Goal: Information Seeking & Learning: Learn about a topic

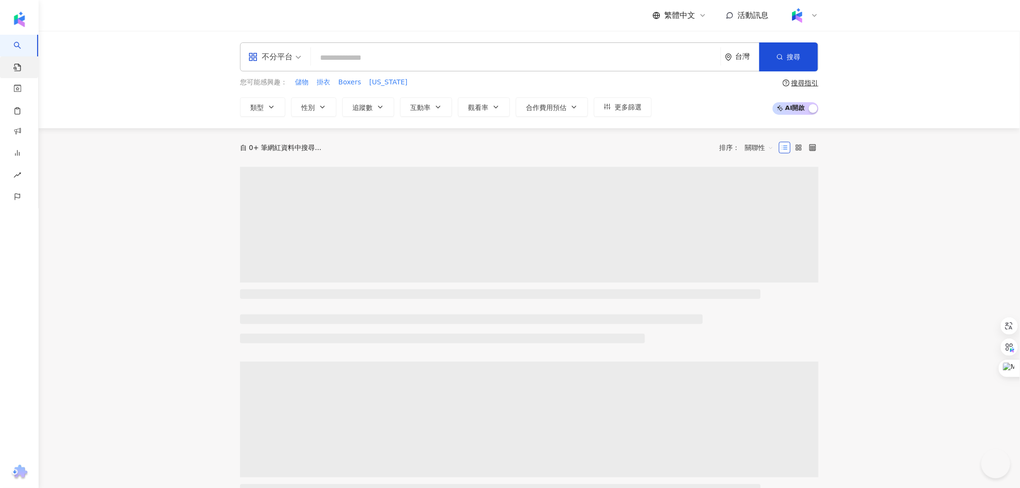
click at [26, 71] on span "找貼文" at bounding box center [29, 70] width 8 height 28
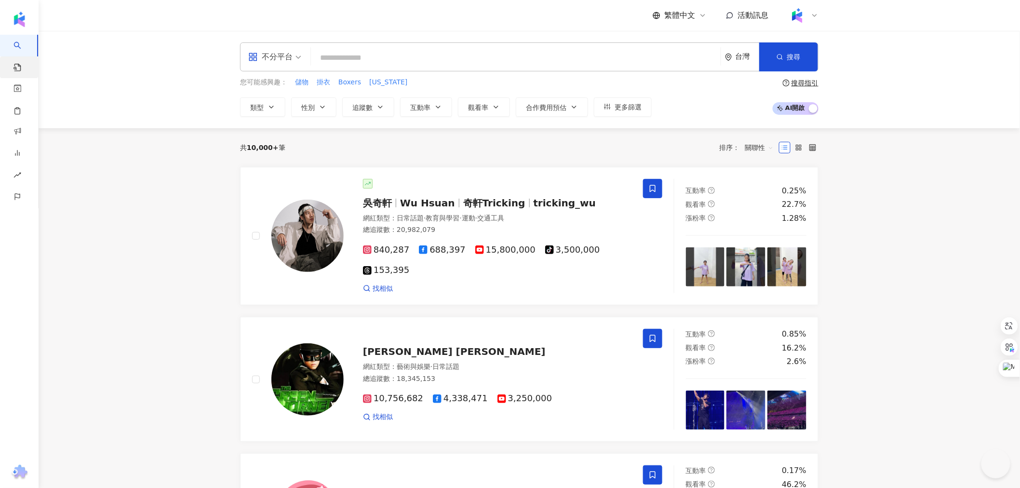
click at [18, 68] on link "找貼文" at bounding box center [22, 70] width 19 height 28
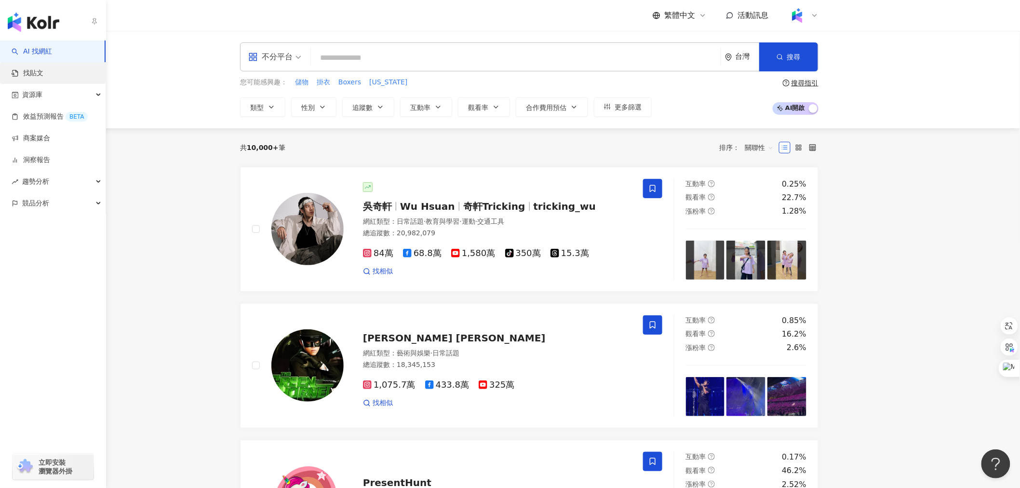
click at [43, 74] on link "找貼文" at bounding box center [28, 73] width 32 height 10
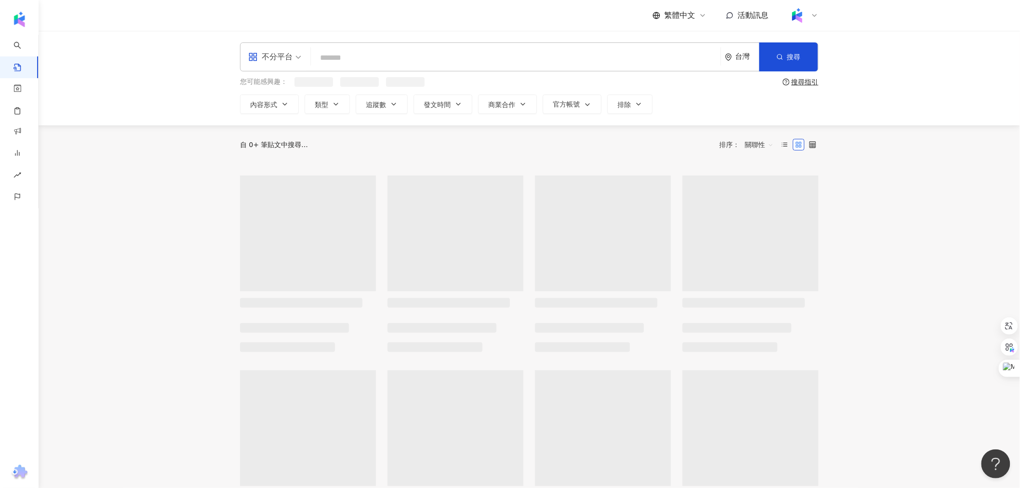
click at [335, 58] on input "search" at bounding box center [516, 57] width 402 height 21
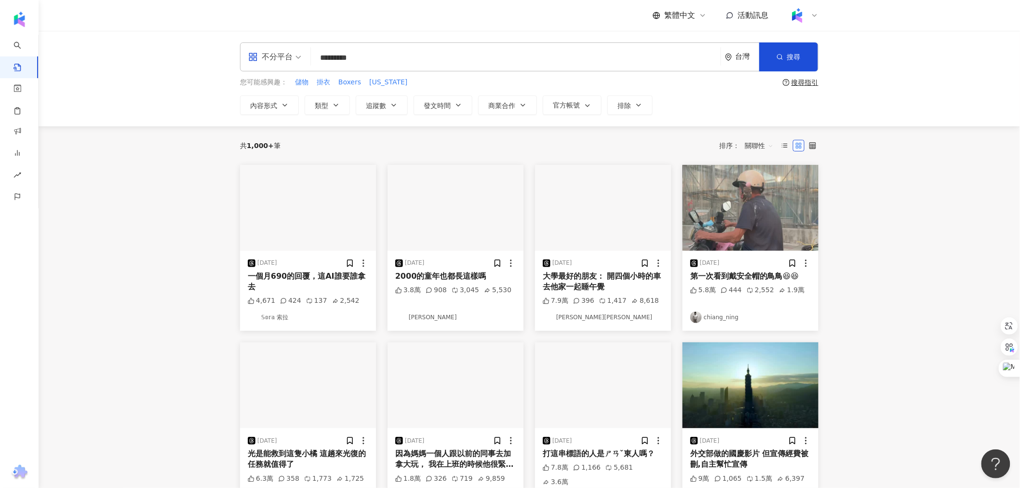
type input "*********"
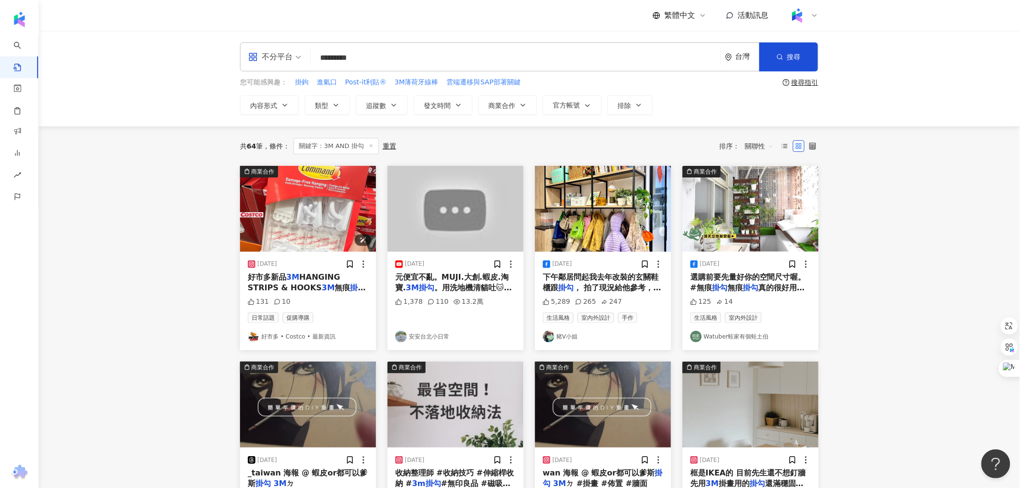
click at [286, 238] on img "button" at bounding box center [308, 209] width 136 height 86
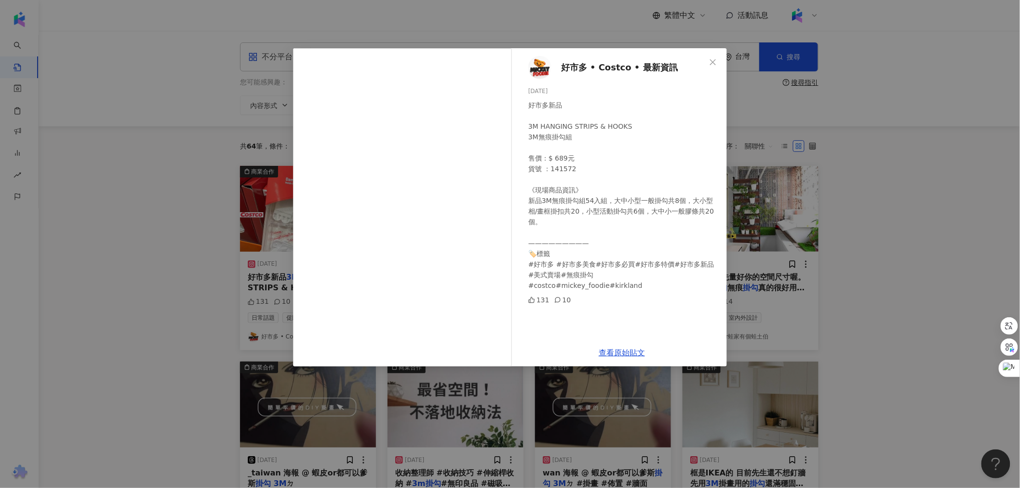
click at [894, 196] on div "好市多 • Costco • 最新資訊 [DATE] 好市多新品 3M HANGING STRIPS & HOOKS 3M無痕掛勾組 售價：$ 689元 貨號…" at bounding box center [510, 244] width 1020 height 488
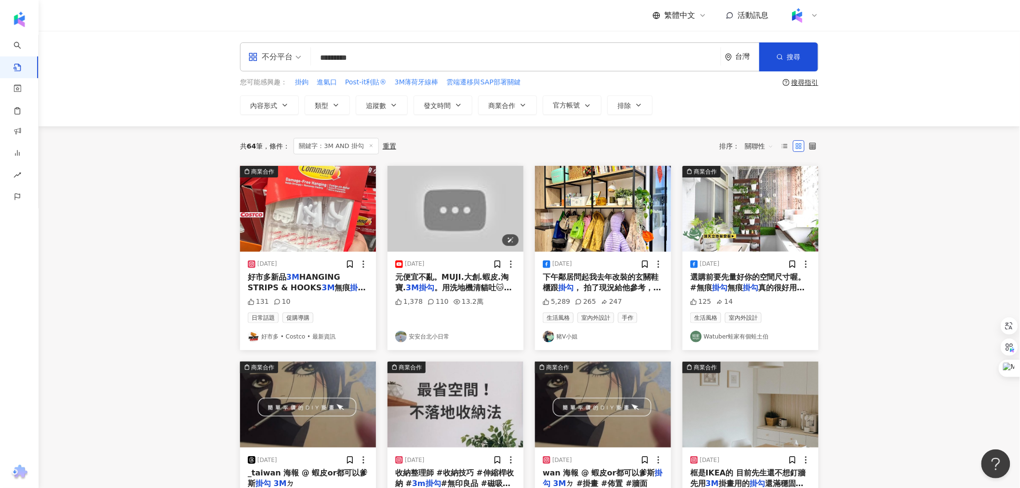
click at [481, 206] on img "button" at bounding box center [456, 209] width 136 height 86
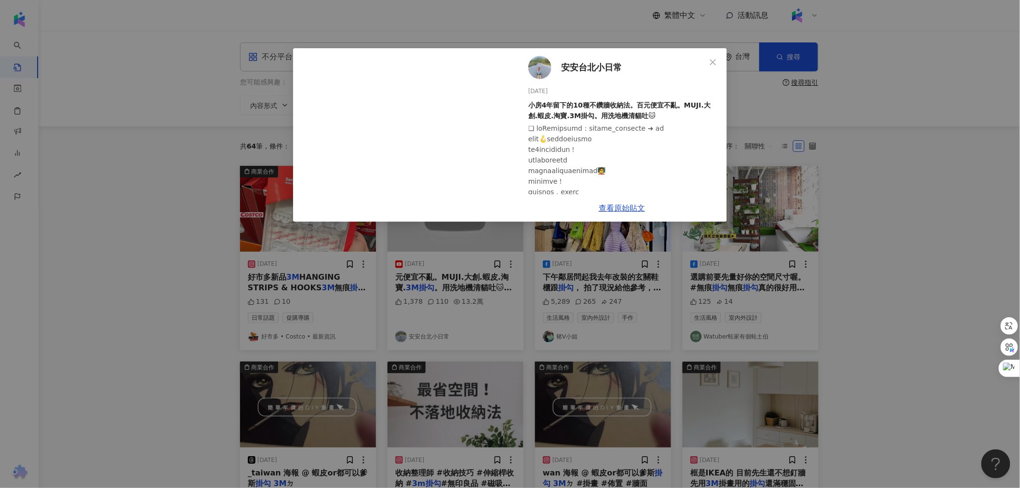
click at [499, 256] on div "安安台北小日常 [DATE] 小房4年留下的10種不鑽牆收納法。百元便宜不亂。MUJI.大創.蝦皮.淘寶.3M掛勾。用洗地機清貓吐🐱 1,378 110 13…" at bounding box center [510, 244] width 1020 height 488
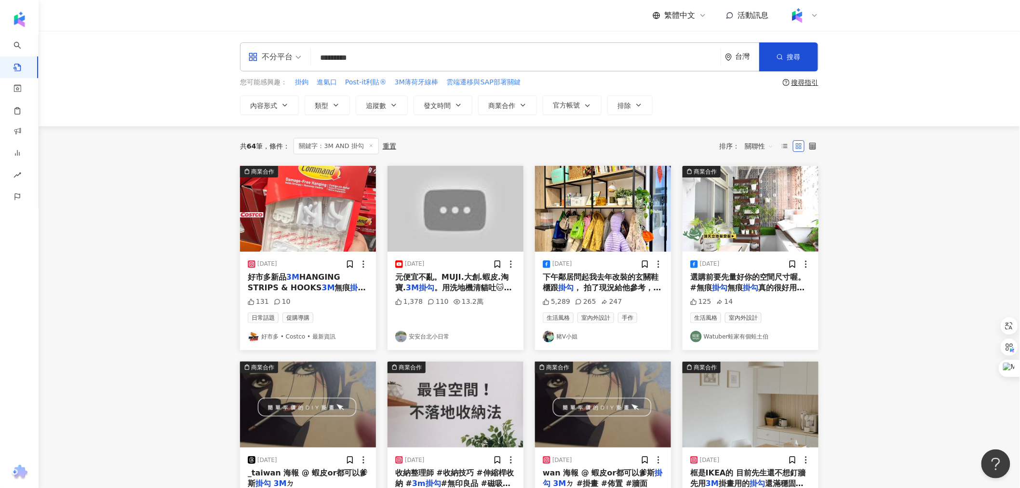
click at [593, 216] on img "button" at bounding box center [603, 209] width 136 height 86
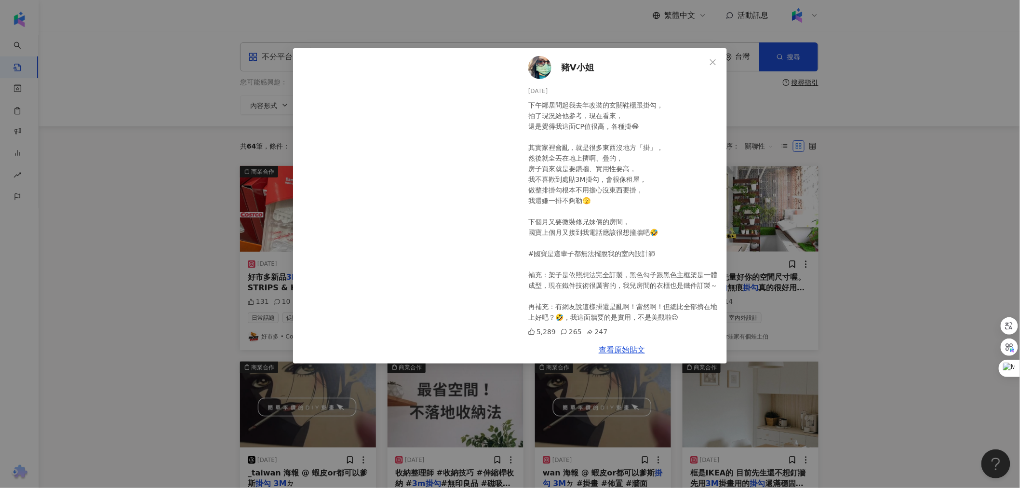
click at [825, 225] on div "豬V小姐 [DATE] 下午鄰居問起我去年改裝的玄關鞋櫃跟掛勾， 拍了現況給他參考，現在看來， 還是覺得我這面CP值很高，各種掛😂 其實家裡會亂，就是很多東西…" at bounding box center [510, 244] width 1020 height 488
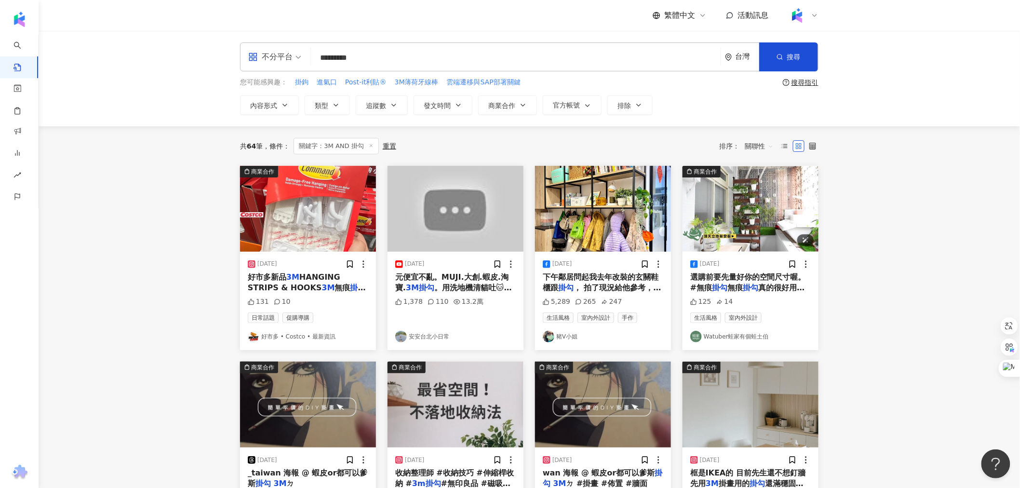
click at [769, 210] on img "button" at bounding box center [751, 209] width 136 height 86
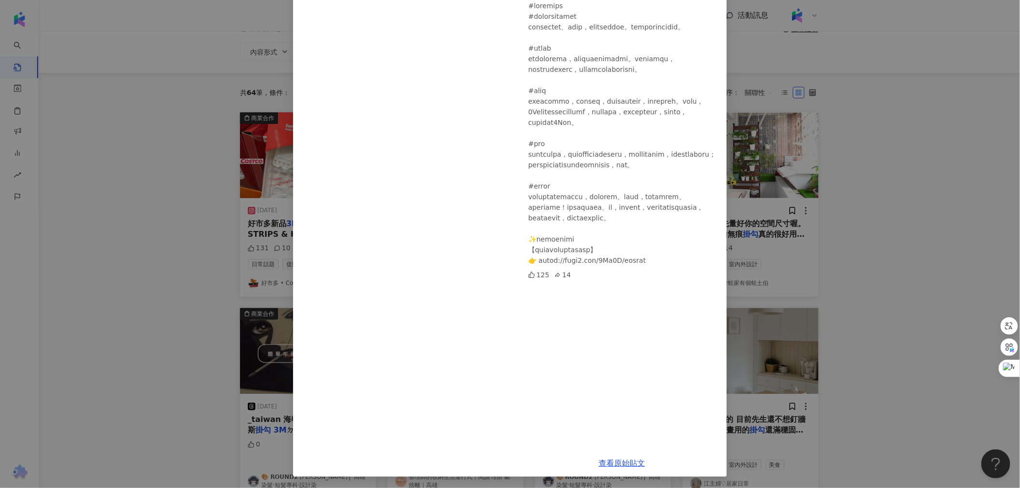
scroll to position [46, 0]
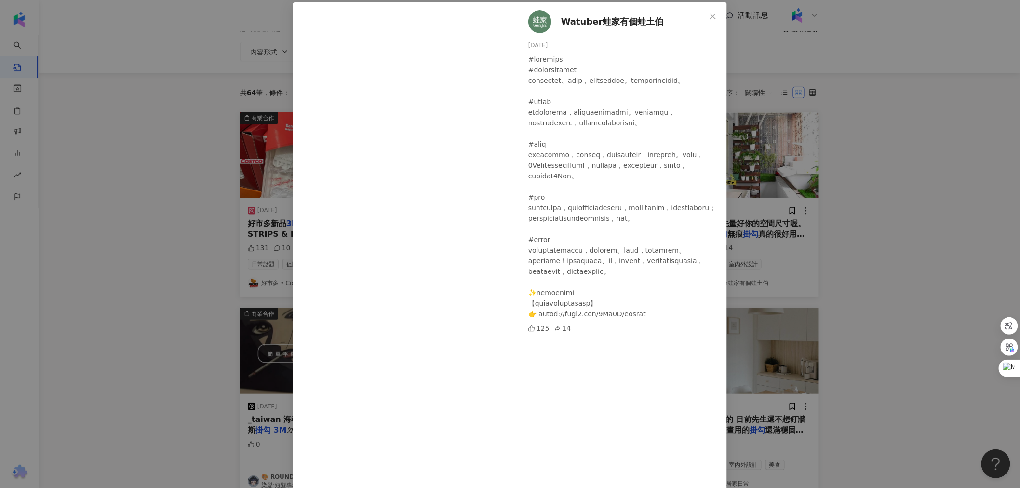
click at [171, 229] on div "Watuber蛙家有個蛙土伯 [DATE] 125 14 查看原始貼文" at bounding box center [510, 244] width 1020 height 488
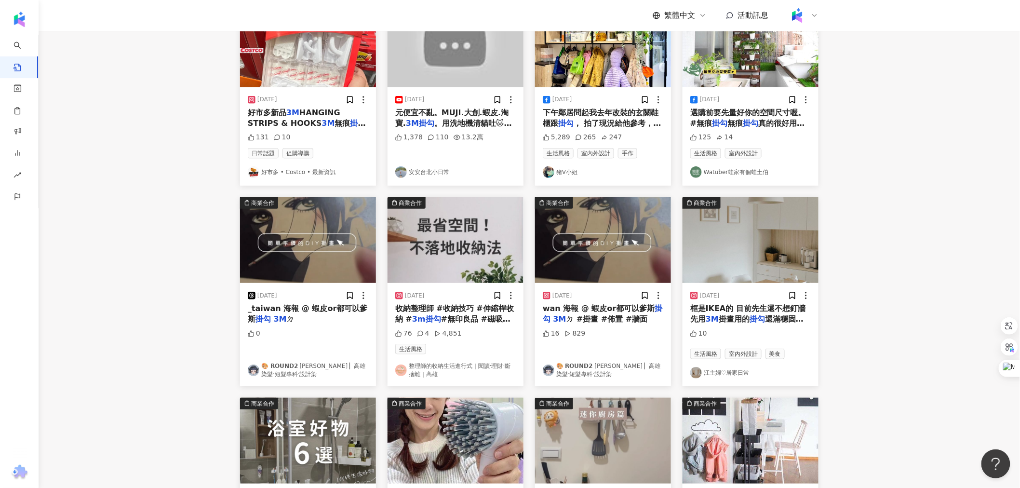
scroll to position [161, 0]
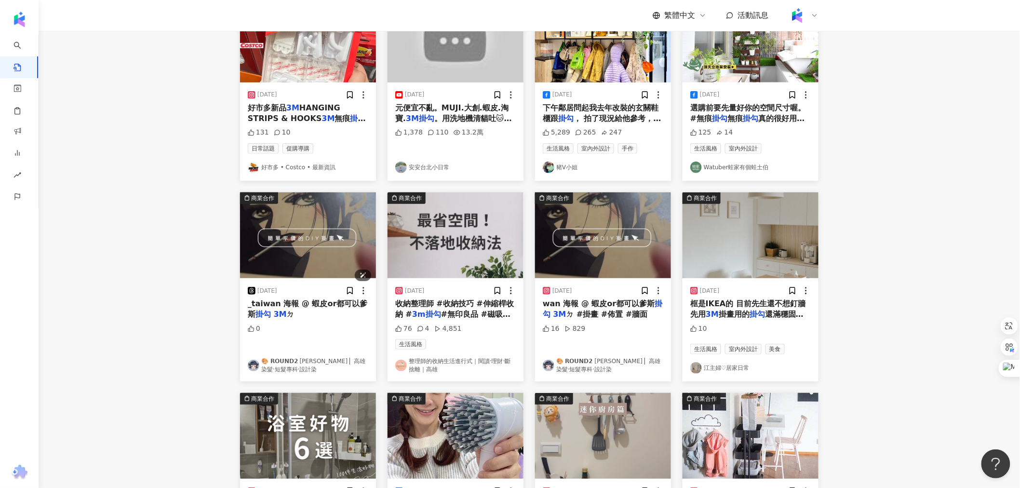
click at [304, 246] on img "button" at bounding box center [308, 235] width 136 height 86
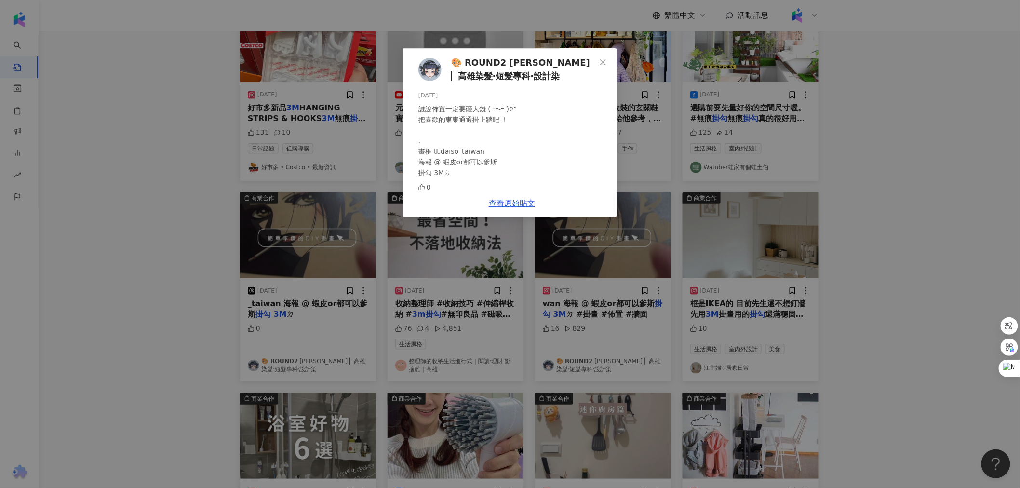
drag, startPoint x: 203, startPoint y: 287, endPoint x: 228, endPoint y: 281, distance: 25.5
click at [203, 287] on div "🎨 𝗥𝗢𝗨𝗡𝗗𝟮 [PERSON_NAME] ▏高雄染髮·短髮專科·設計染 [DATE] 誰說佈置一定要砸大錢 ( ˶ｰ̀֊ｰ́ )੭” 把喜歡的東東通通掛上…" at bounding box center [510, 244] width 1020 height 488
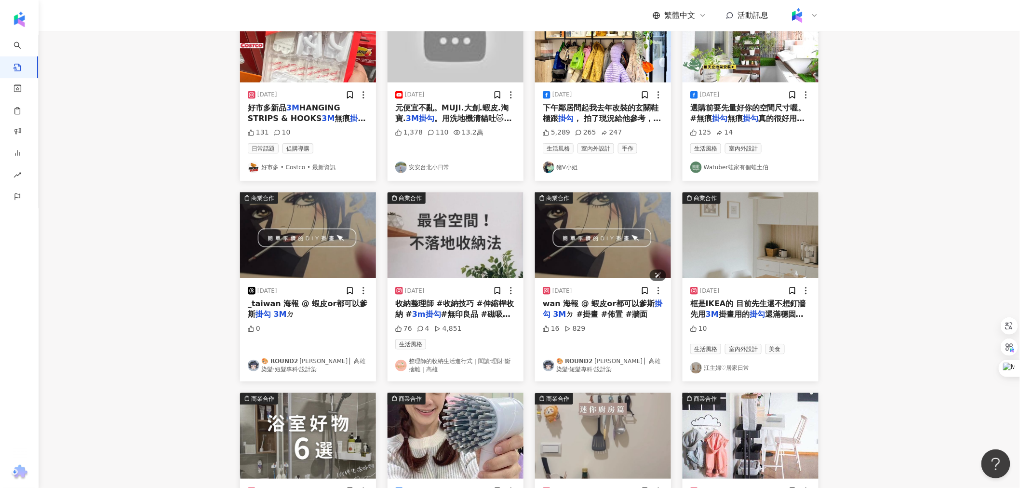
click at [562, 239] on img "button" at bounding box center [603, 235] width 136 height 86
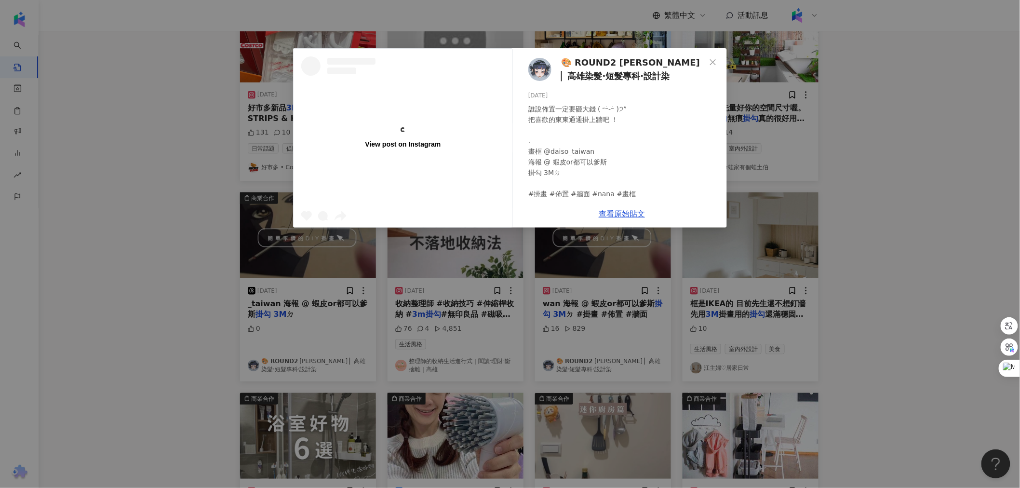
click at [219, 257] on div "View post on Instagram 🎨 𝗥𝗢𝗨𝗡𝗗𝟮 [PERSON_NAME] ▏高雄染髮·短髮專科·設計染 [DATE] 誰說佈置一定要砸大錢 …" at bounding box center [510, 244] width 1020 height 488
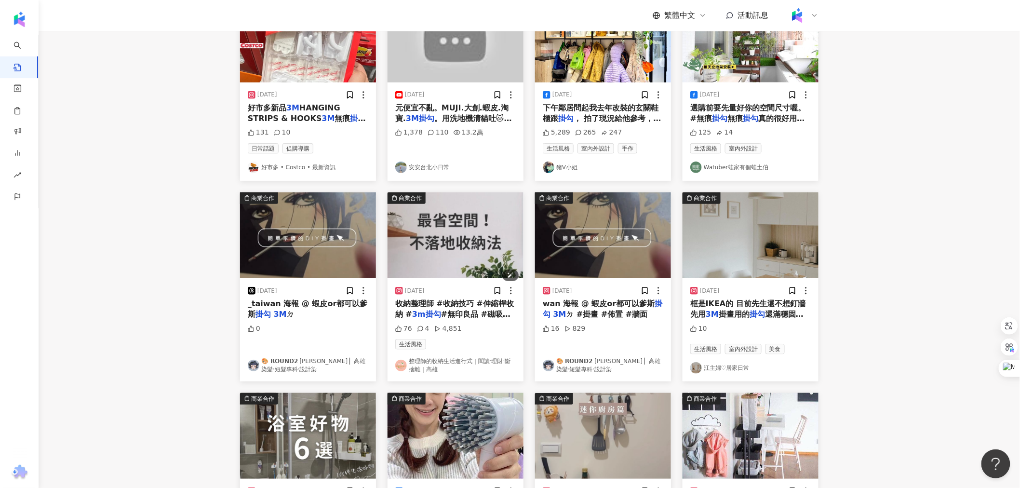
click at [485, 236] on img "button" at bounding box center [456, 235] width 136 height 86
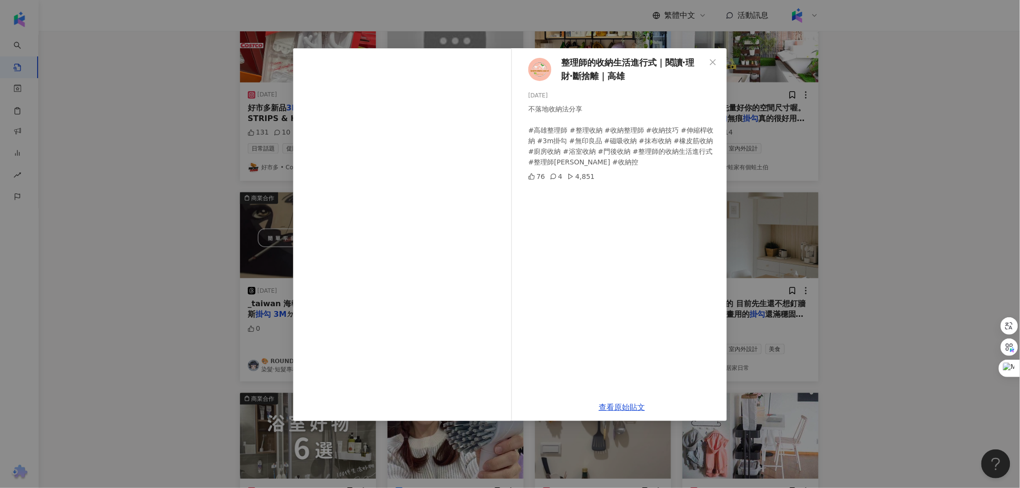
click at [186, 265] on div "整理師的收納生活進行式｜閱讀‧理財‧斷捨離｜高雄 [DATE] 不落地收納法分享 #高雄整理師 #整理收納 #收納整理師 #收納技巧 #伸縮桿收納 #3m掛勾…" at bounding box center [510, 244] width 1020 height 488
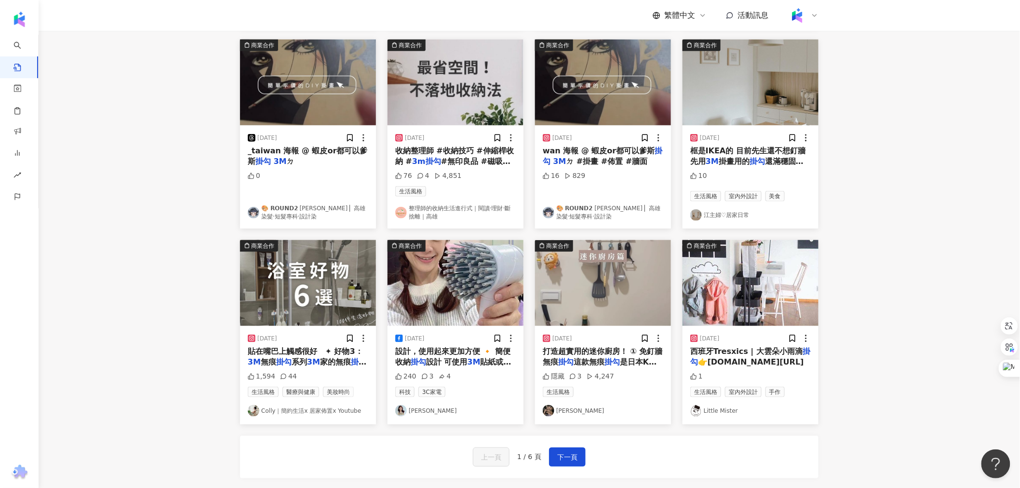
scroll to position [375, 0]
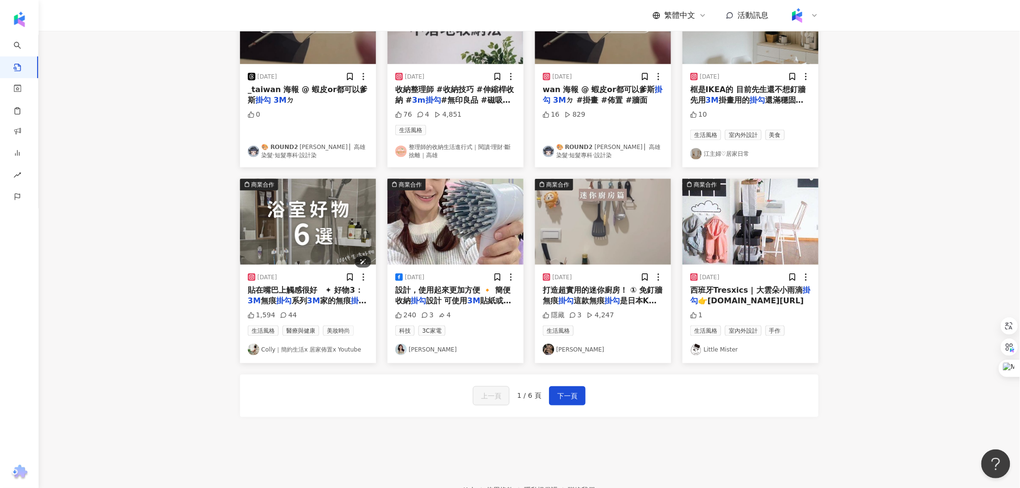
click at [323, 223] on img "button" at bounding box center [308, 222] width 136 height 86
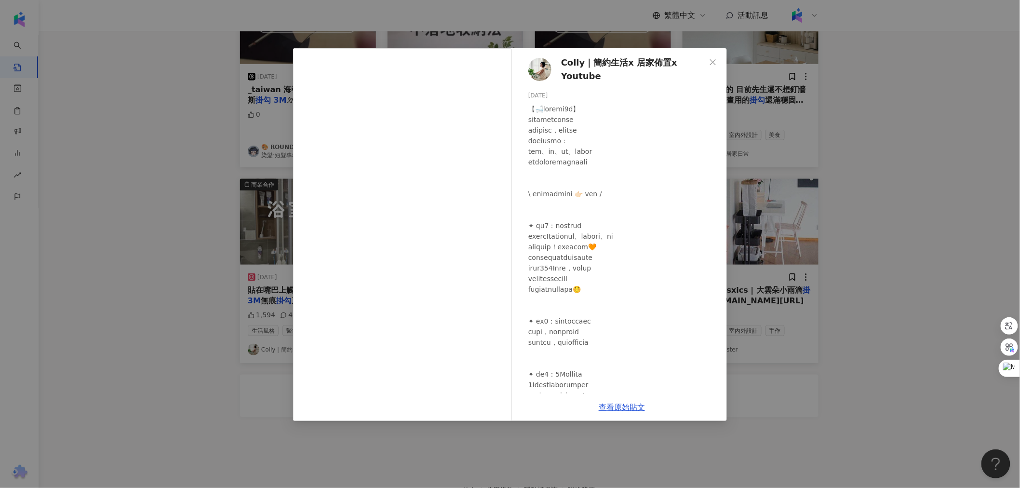
click at [201, 227] on div "Colly｜簡約生活x 居家佈置x Youtube [DATE] 1,594 44 查看原始貼文" at bounding box center [510, 244] width 1020 height 488
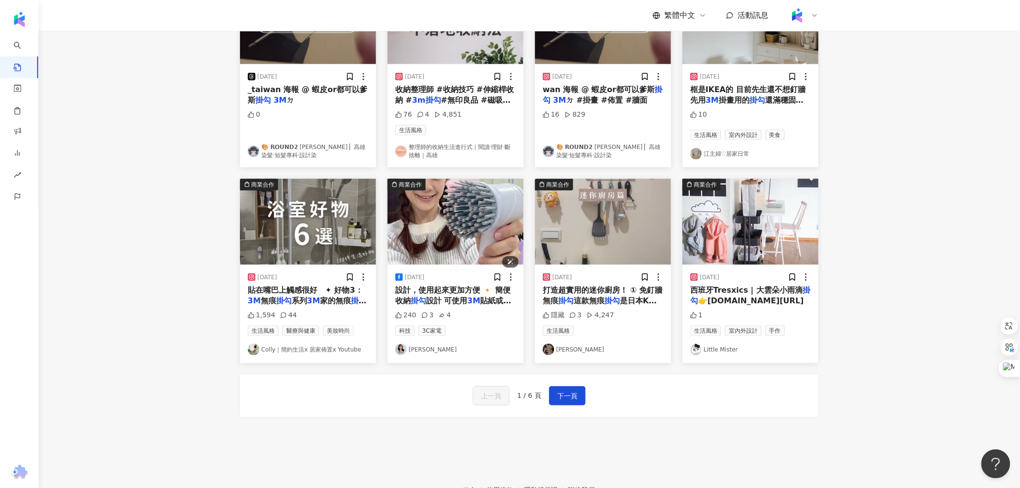
click at [403, 217] on img "button" at bounding box center [456, 222] width 136 height 86
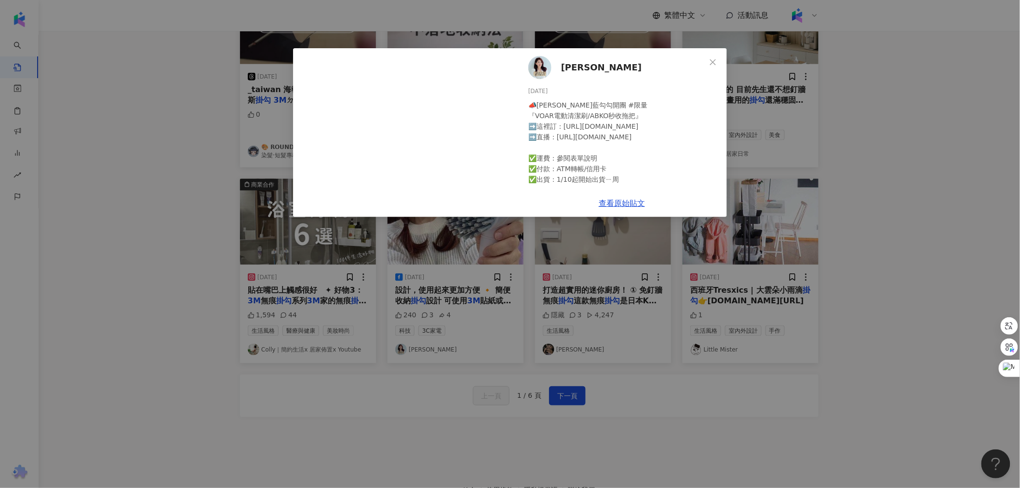
click at [666, 255] on div "[PERSON_NAME] [DATE] 📣柯以柔藍勾勾開團 #限量 『VOAR電動清潔刷/ABKO秒收拖把』 ➡️這裡訂：[URL][DOMAIN_NAME…" at bounding box center [510, 244] width 1020 height 488
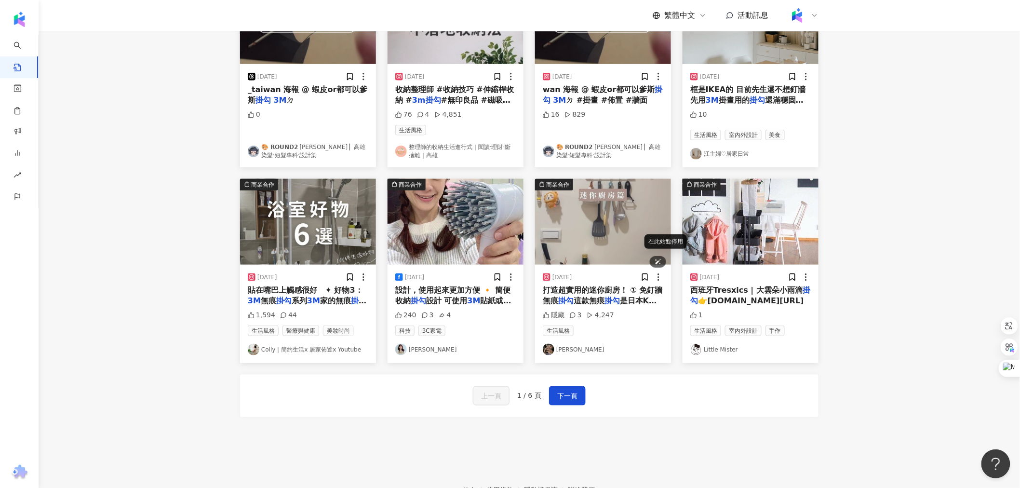
click at [612, 239] on img "button" at bounding box center [603, 222] width 136 height 86
